Goal: Task Accomplishment & Management: Manage account settings

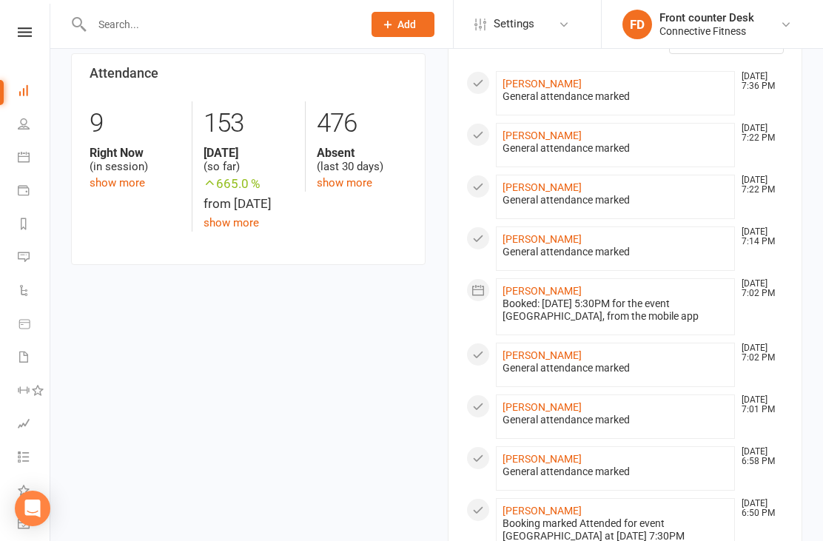
click at [185, 24] on input "text" at bounding box center [219, 24] width 265 height 21
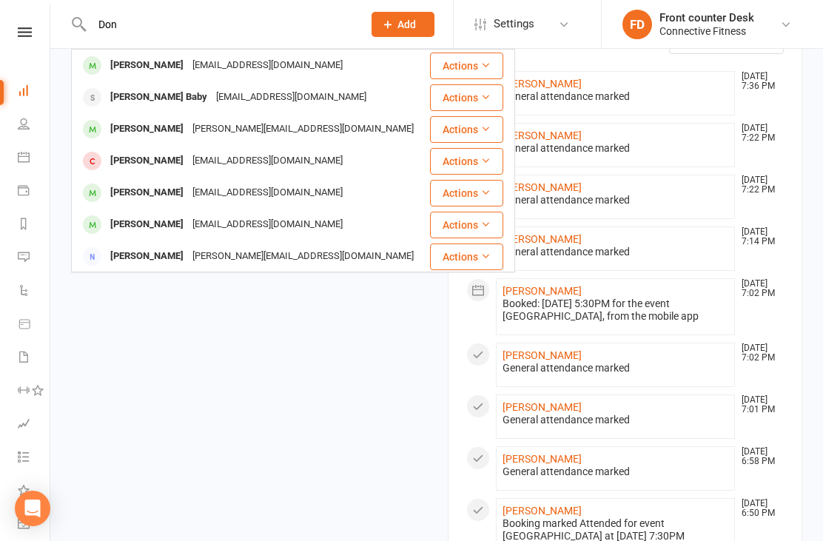
type input "Don"
click at [141, 64] on div "[PERSON_NAME]" at bounding box center [147, 65] width 82 height 21
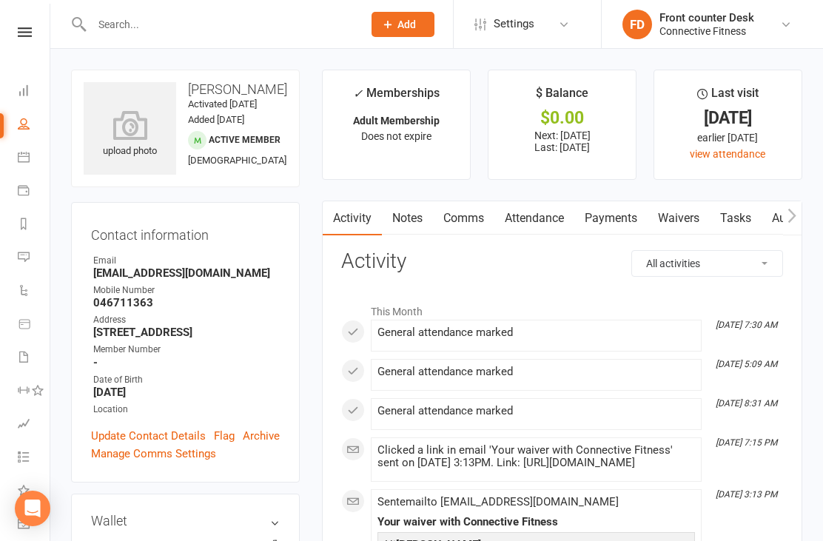
click at [606, 212] on link "Payments" at bounding box center [611, 218] width 73 height 34
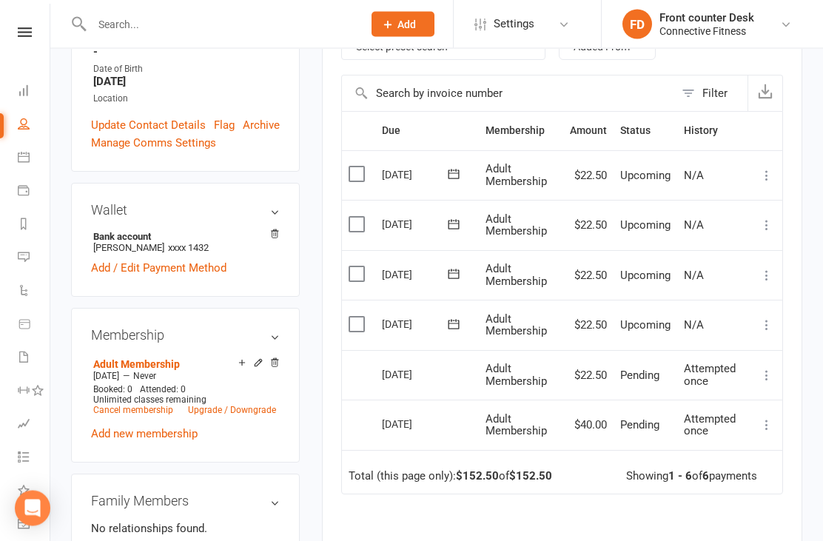
scroll to position [311, 0]
click at [354, 317] on label at bounding box center [359, 324] width 20 height 15
click at [354, 317] on input "checkbox" at bounding box center [354, 317] width 10 height 0
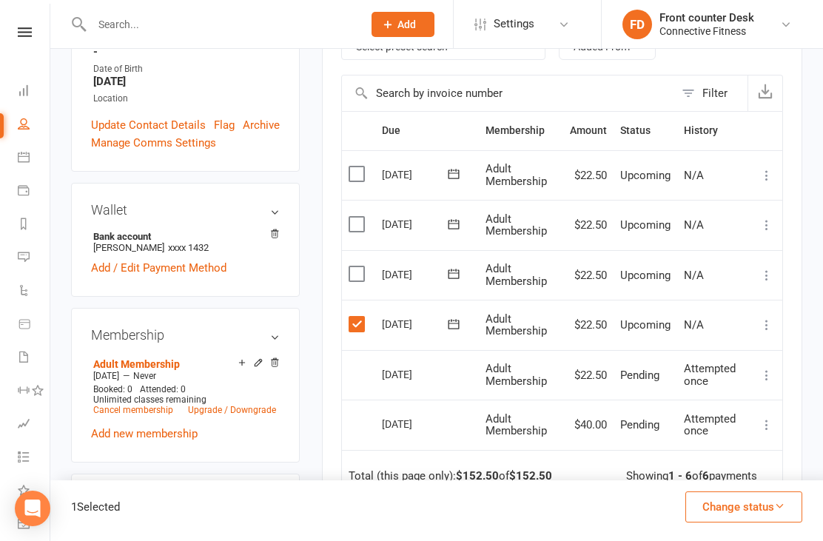
click at [363, 318] on label at bounding box center [359, 324] width 20 height 15
click at [358, 317] on input "checkbox" at bounding box center [354, 317] width 10 height 0
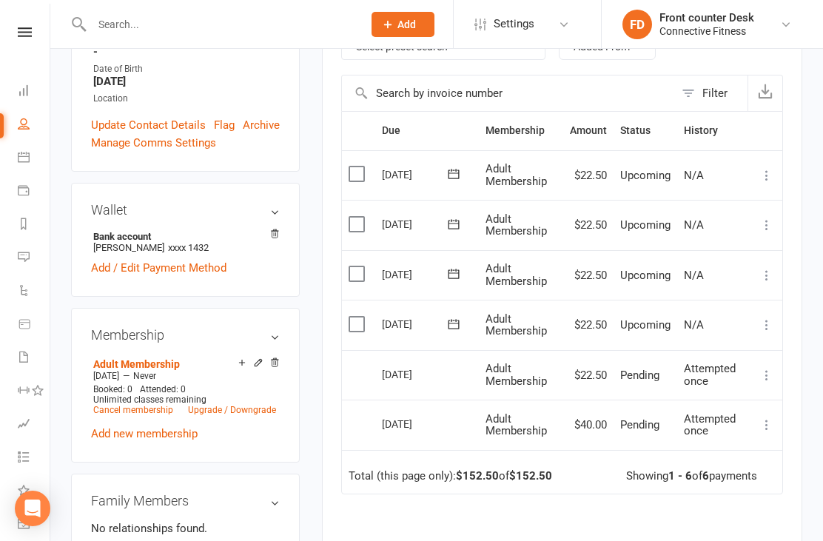
click at [773, 350] on td "More Info Send message" at bounding box center [766, 375] width 31 height 50
click at [758, 366] on button at bounding box center [767, 375] width 18 height 18
click at [416, 531] on div "Due Contact Membership Amount Status History Invoice # Select this [DATE] [PERS…" at bounding box center [562, 398] width 442 height 575
click at [122, 277] on link "Add / Edit Payment Method" at bounding box center [158, 268] width 135 height 18
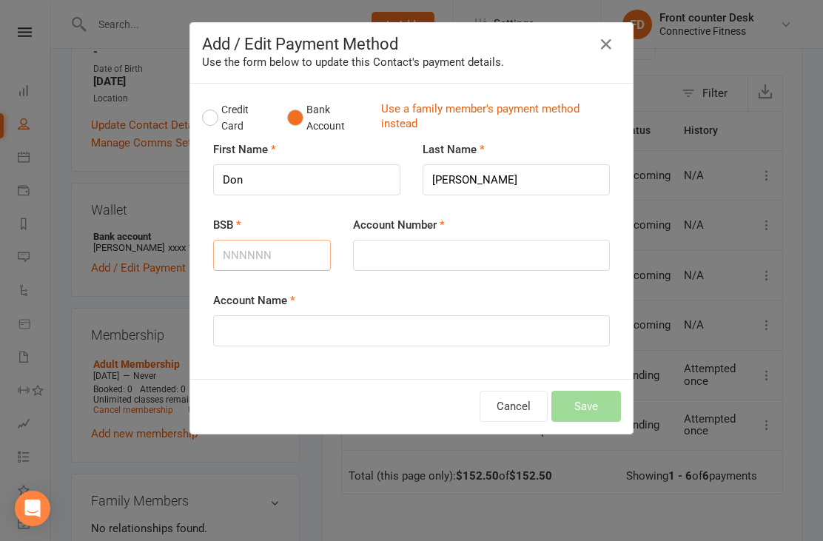
click at [281, 253] on input "BSB" at bounding box center [272, 255] width 118 height 31
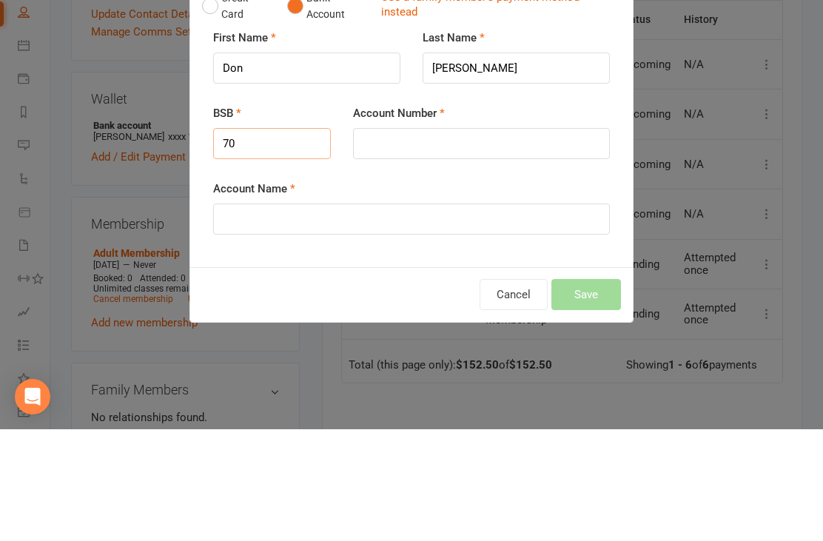
type input "7"
type input "732501"
click at [443, 240] on input "Account Number" at bounding box center [481, 255] width 257 height 31
type input "56142"
click at [341, 315] on input "Account Name" at bounding box center [411, 330] width 397 height 31
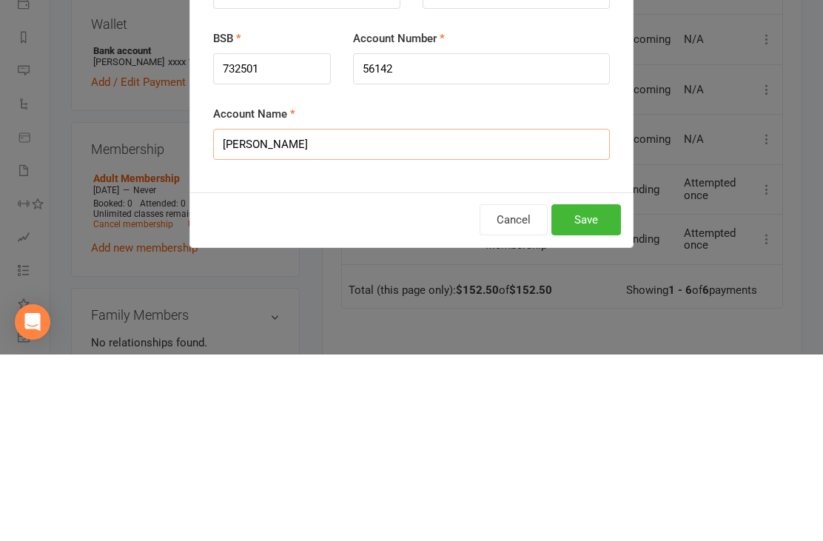
type input "[PERSON_NAME]"
click at [581, 391] on button "Save" at bounding box center [587, 406] width 70 height 31
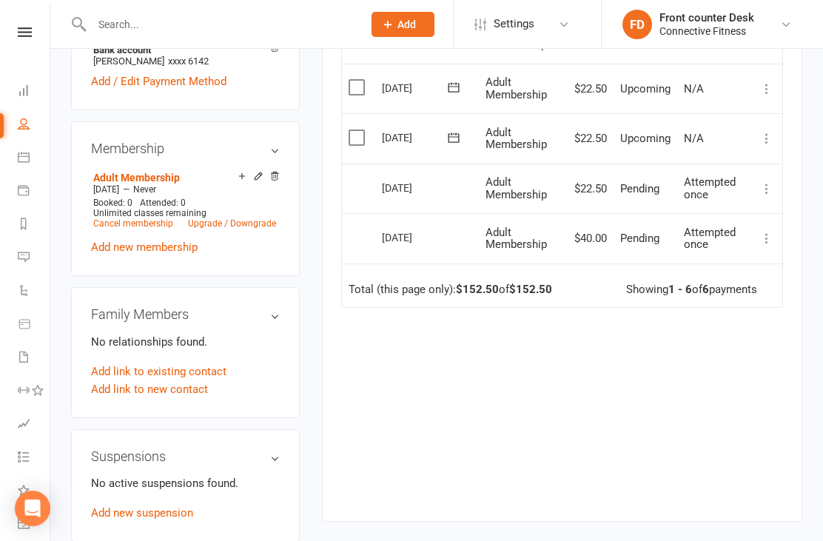
click at [164, 90] on link "Add / Edit Payment Method" at bounding box center [158, 82] width 135 height 18
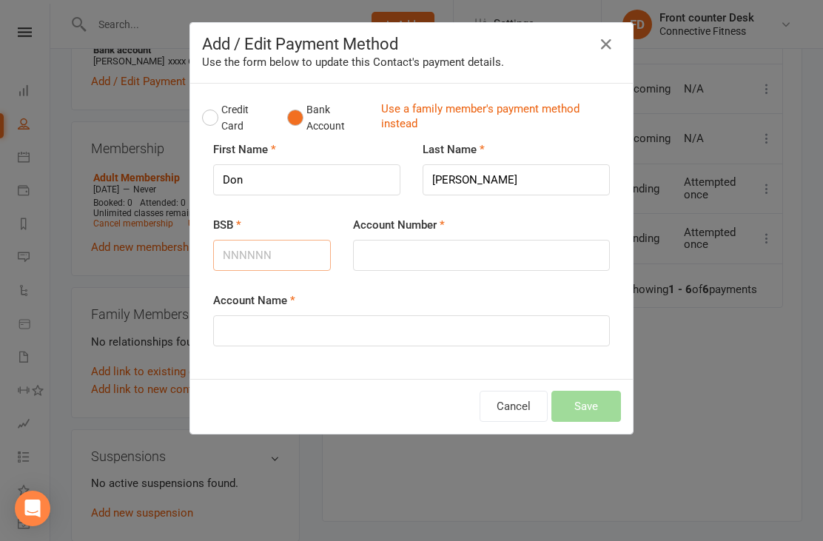
click at [296, 252] on input "BSB" at bounding box center [272, 255] width 118 height 31
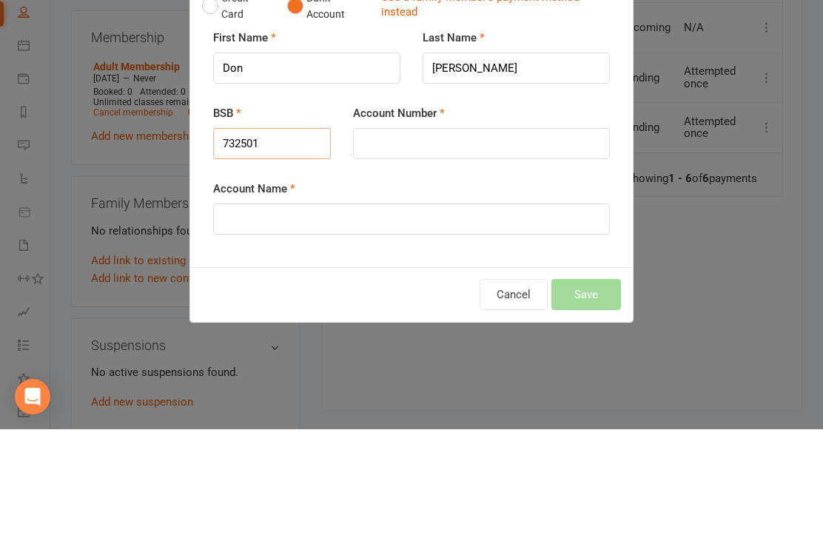
type input "732501"
click at [422, 240] on input "Account Number" at bounding box center [481, 255] width 257 height 31
type input "561432"
click at [332, 315] on input "Account Name" at bounding box center [411, 330] width 397 height 31
type input "[PERSON_NAME]"
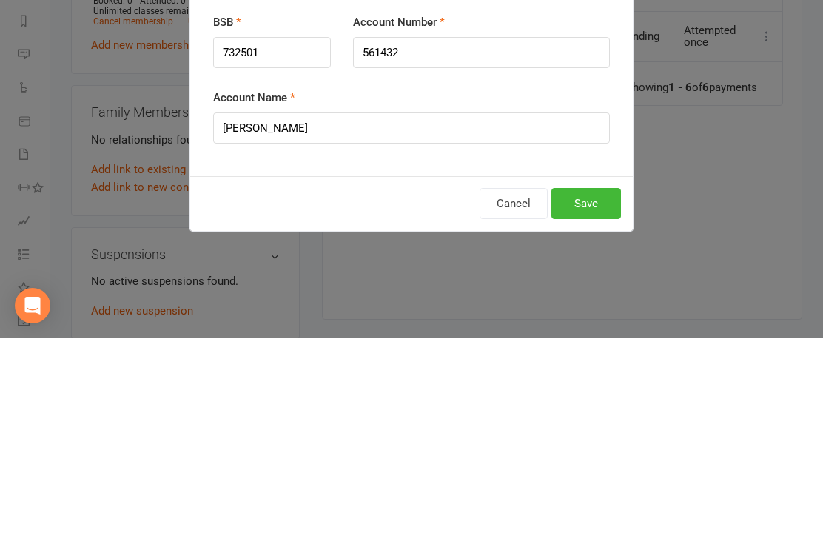
click at [603, 391] on button "Save" at bounding box center [587, 406] width 70 height 31
